Goal: Information Seeking & Learning: Learn about a topic

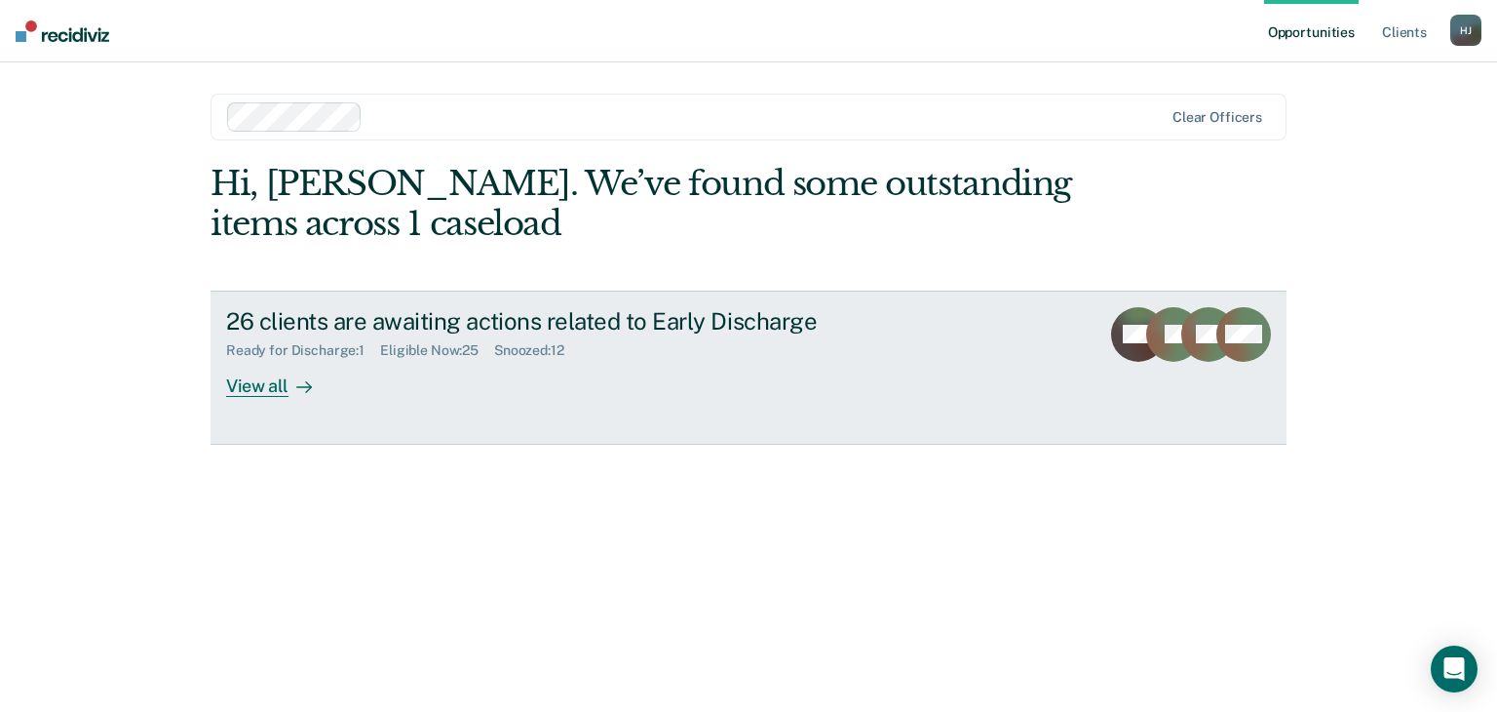
click at [253, 379] on div "View all" at bounding box center [280, 378] width 109 height 38
